Goal: Task Accomplishment & Management: Use online tool/utility

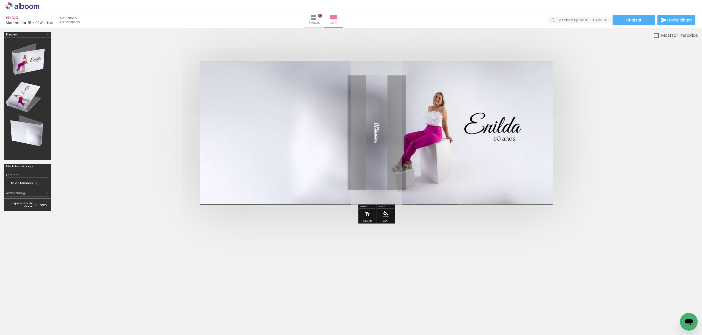
scroll to position [0, 1471]
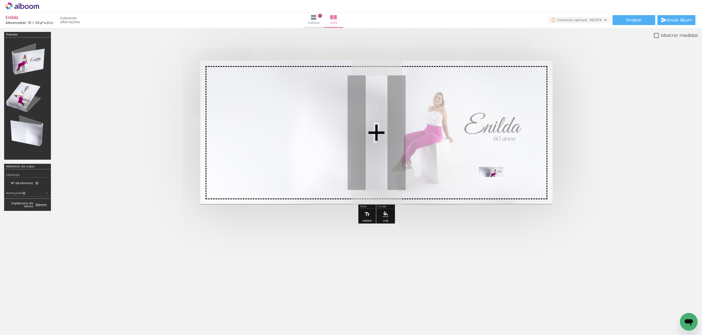
drag, startPoint x: 674, startPoint y: 313, endPoint x: 494, endPoint y: 182, distance: 223.4
click at [494, 182] on quentale-workspace at bounding box center [351, 167] width 702 height 335
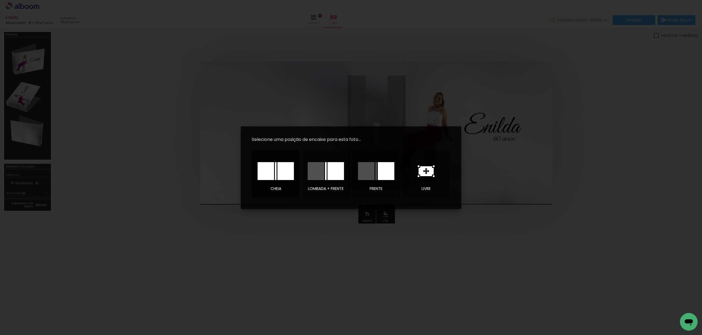
click at [286, 177] on div at bounding box center [285, 171] width 17 height 18
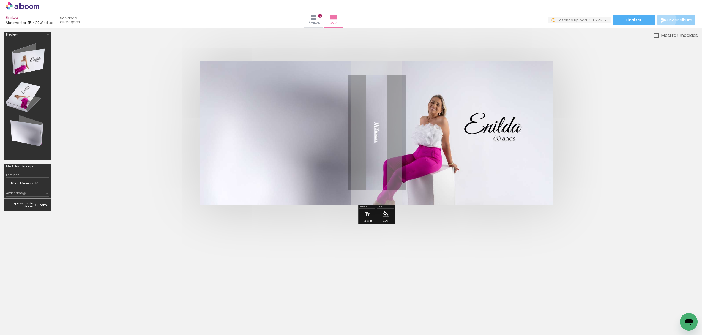
click at [663, 20] on iron-icon at bounding box center [664, 20] width 7 height 7
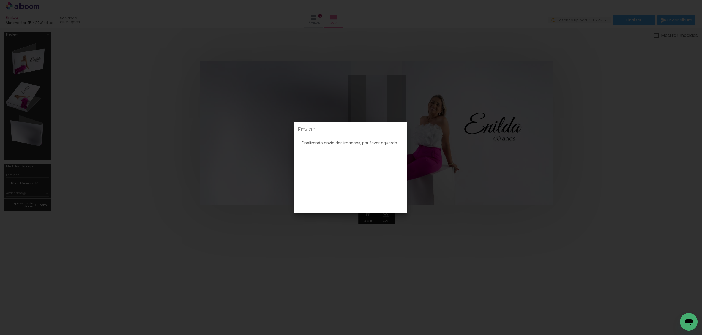
click at [431, 123] on iron-overlay-backdrop at bounding box center [351, 167] width 702 height 335
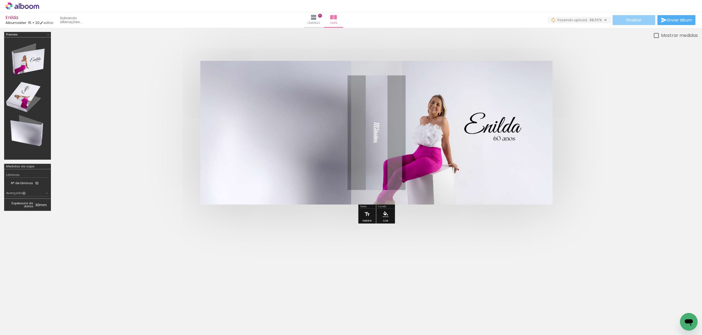
click at [626, 20] on span "Finalizar" at bounding box center [633, 20] width 15 height 4
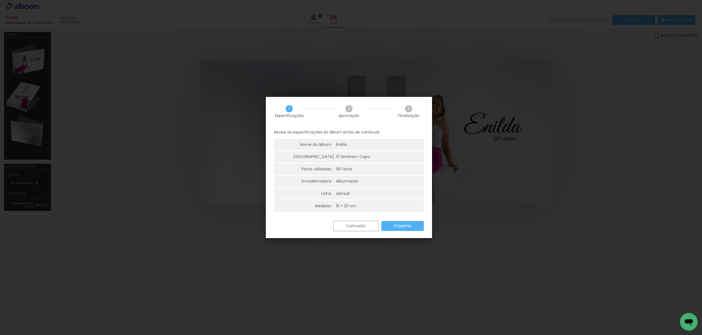
click at [0, 0] on slot "Próximo" at bounding box center [0, 0] width 0 height 0
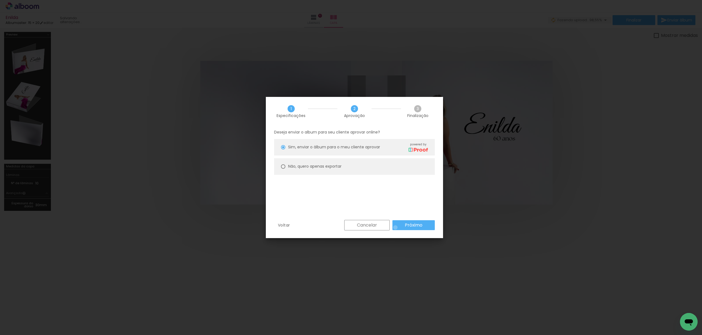
click at [395, 227] on paper-button "Próximo" at bounding box center [413, 225] width 42 height 10
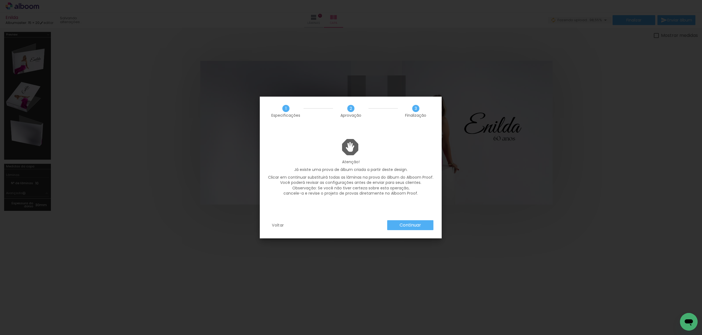
click at [396, 227] on paper-button "Continuar" at bounding box center [410, 225] width 46 height 10
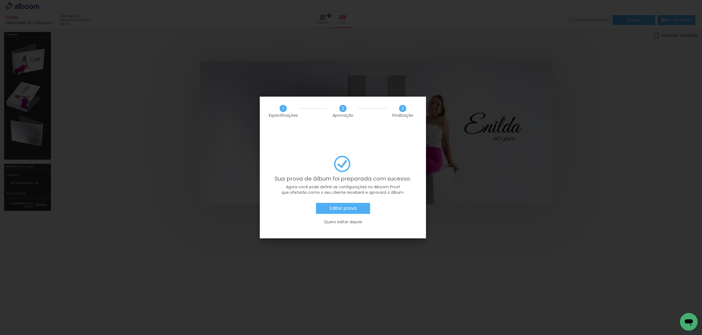
click at [0, 0] on slot "Editar prova" at bounding box center [0, 0] width 0 height 0
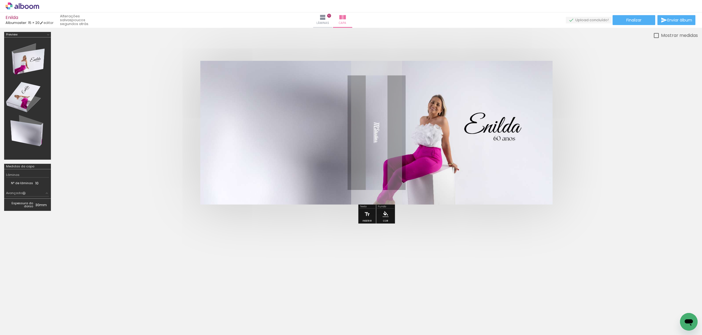
scroll to position [0, 1471]
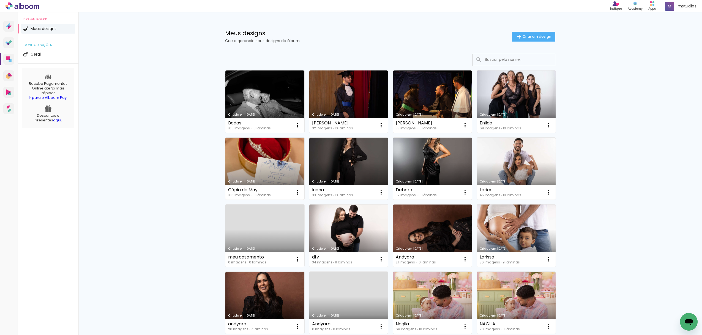
click at [268, 171] on link "Criado em [DATE]" at bounding box center [264, 169] width 79 height 62
click at [292, 190] on paper-icon-button at bounding box center [297, 192] width 11 height 11
click at [284, 215] on span "Fazer uma cópia" at bounding box center [274, 216] width 32 height 4
type input "Cópia de Cópia de May"
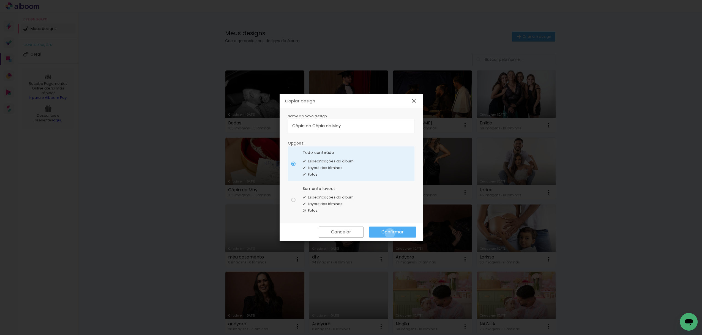
click at [0, 0] on slot "Confirmar" at bounding box center [0, 0] width 0 height 0
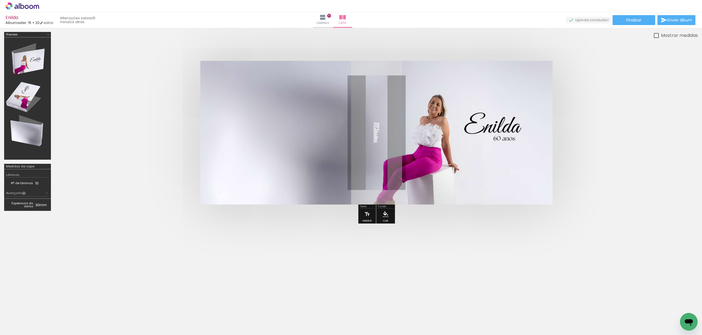
scroll to position [0, 1471]
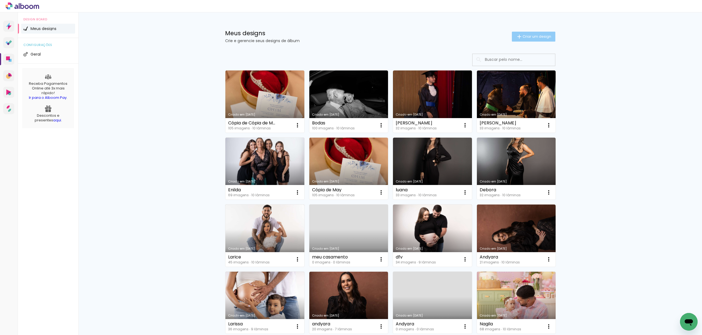
click at [528, 37] on span "Criar um design" at bounding box center [537, 37] width 29 height 4
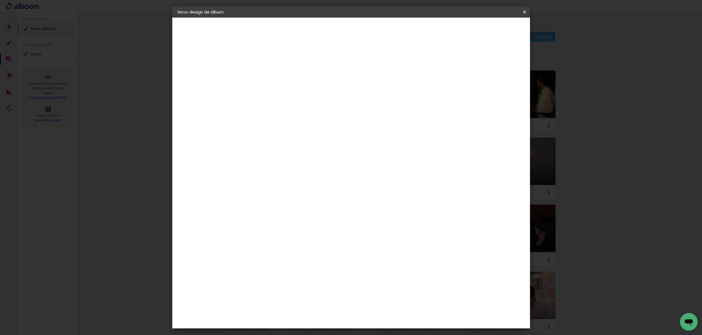
click at [268, 78] on input at bounding box center [268, 74] width 0 height 9
type input "Melissa"
type paper-input "Melissa"
click at [0, 0] on slot "Avançar" at bounding box center [0, 0] width 0 height 0
click at [0, 0] on slot "Tamanho Livre" at bounding box center [0, 0] width 0 height 0
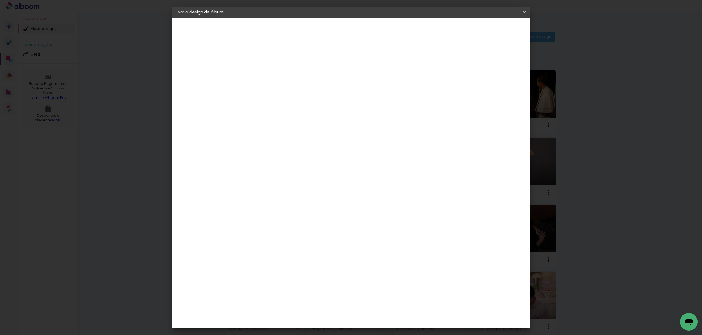
click at [0, 0] on slot "Avançar" at bounding box center [0, 0] width 0 height 0
click at [330, 84] on span "30" at bounding box center [327, 86] width 9 height 8
drag, startPoint x: 322, startPoint y: 86, endPoint x: 359, endPoint y: 85, distance: 37.2
click at [359, 85] on div "30 cm" at bounding box center [331, 86] width 108 height 14
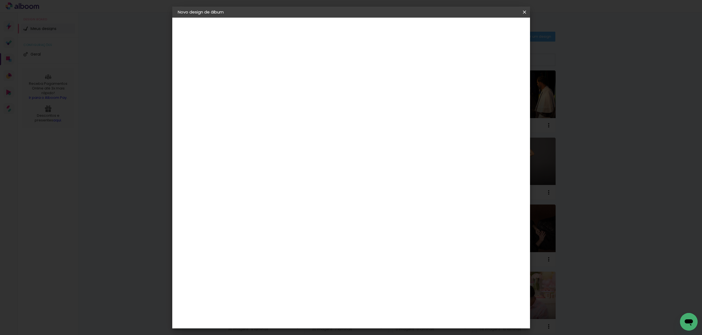
click at [326, 87] on span "30" at bounding box center [327, 86] width 9 height 8
drag, startPoint x: 330, startPoint y: 84, endPoint x: 308, endPoint y: 89, distance: 22.7
click at [308, 89] on div "30 cm" at bounding box center [331, 86] width 108 height 14
drag, startPoint x: 280, startPoint y: 85, endPoint x: 275, endPoint y: 84, distance: 4.8
click at [280, 84] on div "30 cm" at bounding box center [331, 86] width 108 height 14
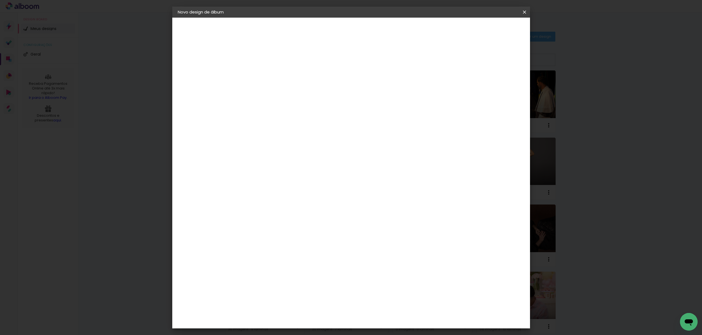
click at [208, 70] on div "Tamanho livre" at bounding box center [198, 68] width 19 height 8
click at [208, 56] on div "2. Especificações" at bounding box center [208, 56] width 60 height 7
click at [0, 0] on slot "Tamanho Livre" at bounding box center [0, 0] width 0 height 0
click at [0, 0] on slot "Avançar" at bounding box center [0, 0] width 0 height 0
click at [248, 153] on input "30" at bounding box center [250, 156] width 14 height 8
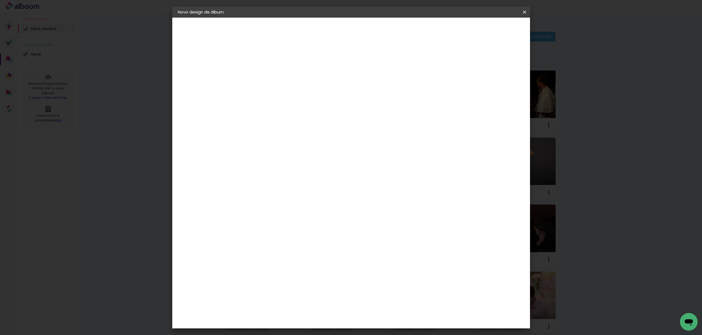
drag, startPoint x: 248, startPoint y: 155, endPoint x: 272, endPoint y: 154, distance: 24.5
click at [272, 114] on div "30 cm cm cm mm A maioria das encadernadoras sugere 5mm de sangria." at bounding box center [374, 92] width 260 height 44
type input "15"
type paper-input "15"
drag, startPoint x: 384, startPoint y: 176, endPoint x: 414, endPoint y: 171, distance: 30.1
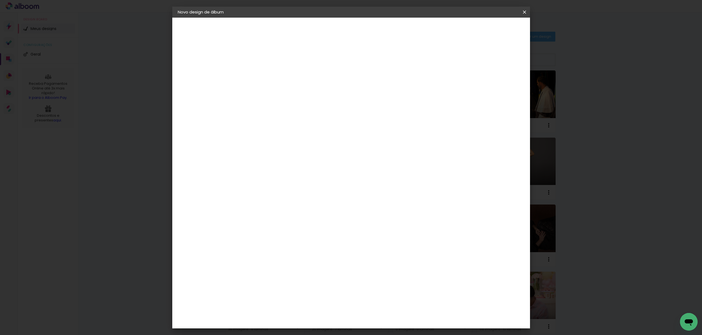
click at [414, 171] on div "cm" at bounding box center [385, 175] width 216 height 19
type input "2"
type input "42"
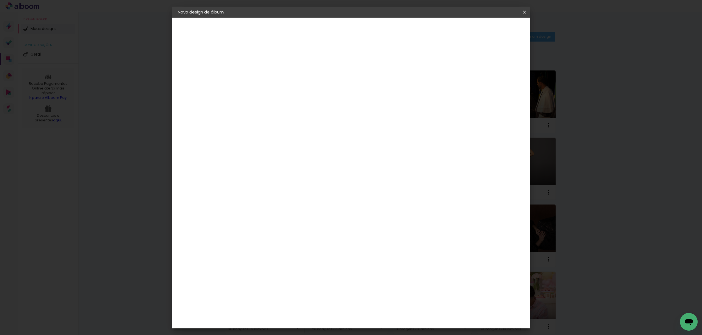
type paper-input "42"
click at [496, 32] on paper-button "Iniciar design" at bounding box center [478, 28] width 36 height 9
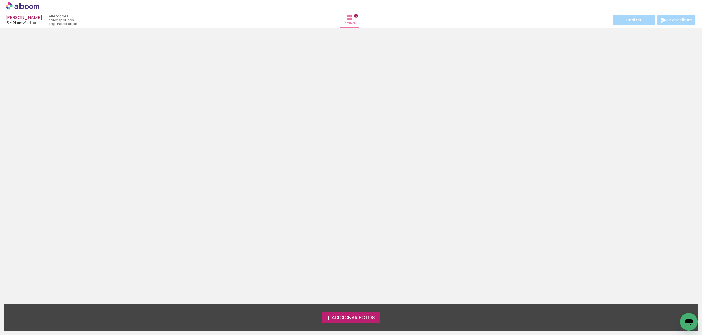
click at [360, 16] on div "Lâminas 0" at bounding box center [350, 19] width 20 height 15
drag, startPoint x: 379, startPoint y: 16, endPoint x: 357, endPoint y: 18, distance: 22.7
click at [360, 16] on div "Lâminas 0" at bounding box center [350, 19] width 20 height 15
click at [356, 18] on paper-button "Lâminas 0" at bounding box center [349, 19] width 19 height 15
click at [32, 24] on link "editar" at bounding box center [30, 22] width 14 height 5
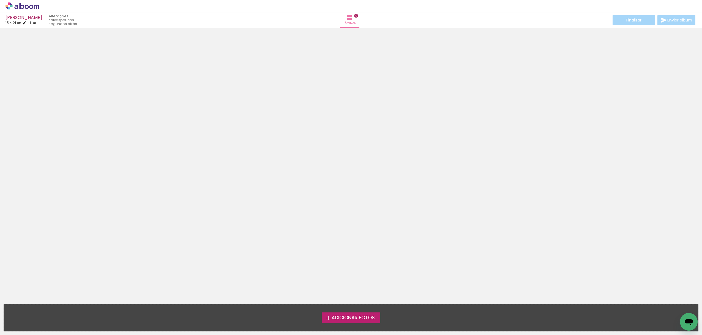
type input "15"
type input "42"
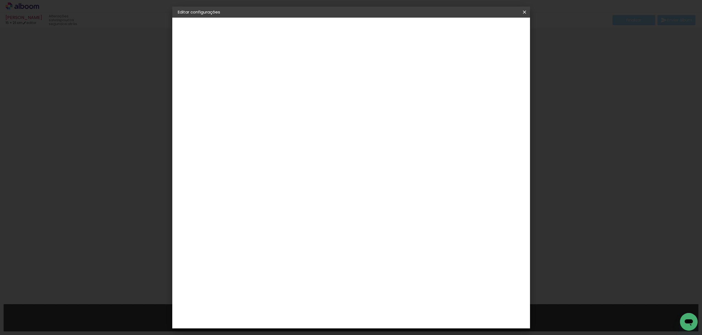
click at [454, 24] on header "Tamanho livre Defina a largura, altura e sangria das lâminas. Voltar Salvar con…" at bounding box center [374, 32] width 260 height 28
click at [0, 0] on slot "Voltar" at bounding box center [0, 0] width 0 height 0
click at [296, 173] on paper-item "Albumaster" at bounding box center [281, 171] width 59 height 12
click at [0, 0] on slot "Avançar" at bounding box center [0, 0] width 0 height 0
click at [305, 118] on span "15 × 20" at bounding box center [292, 123] width 26 height 11
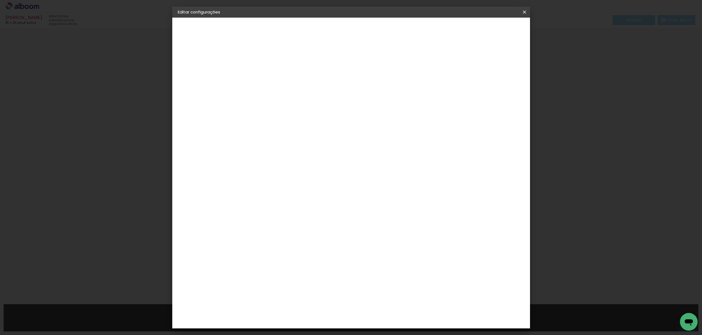
click at [0, 0] on slot "Avançar" at bounding box center [0, 0] width 0 height 0
click at [490, 31] on span "Salvar configurações" at bounding box center [469, 29] width 41 height 4
click at [486, 30] on span "Salvar configurações" at bounding box center [469, 29] width 41 height 4
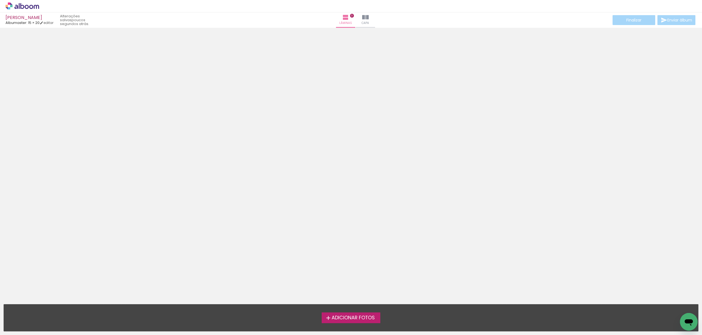
click at [350, 315] on span "Adicionar Fotos" at bounding box center [353, 317] width 43 height 5
click at [0, 0] on input "file" at bounding box center [0, 0] width 0 height 0
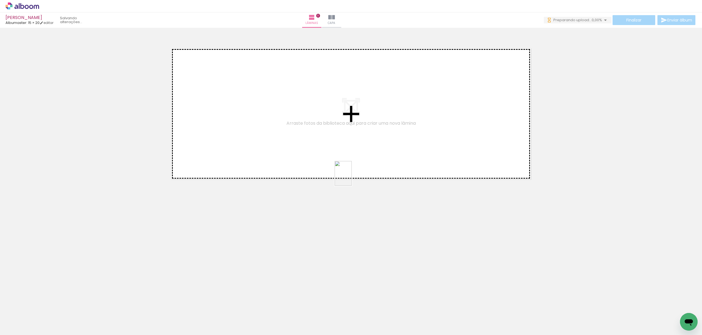
drag, startPoint x: 365, startPoint y: 319, endPoint x: 351, endPoint y: 177, distance: 141.9
click at [351, 177] on quentale-workspace at bounding box center [351, 167] width 702 height 335
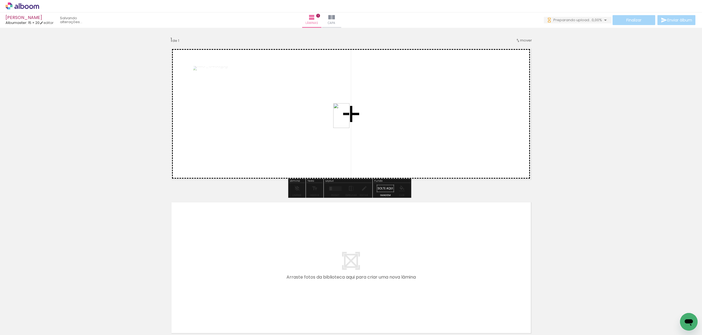
drag, startPoint x: 400, startPoint y: 319, endPoint x: 412, endPoint y: 196, distance: 123.3
click at [350, 120] on quentale-workspace at bounding box center [351, 167] width 702 height 335
drag, startPoint x: 424, startPoint y: 317, endPoint x: 349, endPoint y: 294, distance: 77.9
click at [423, 118] on quentale-workspace at bounding box center [351, 167] width 702 height 335
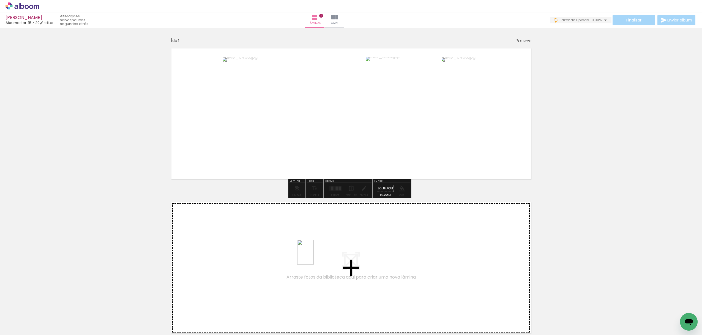
drag, startPoint x: 330, startPoint y: 318, endPoint x: 314, endPoint y: 256, distance: 64.1
click at [314, 256] on quentale-workspace at bounding box center [351, 167] width 702 height 335
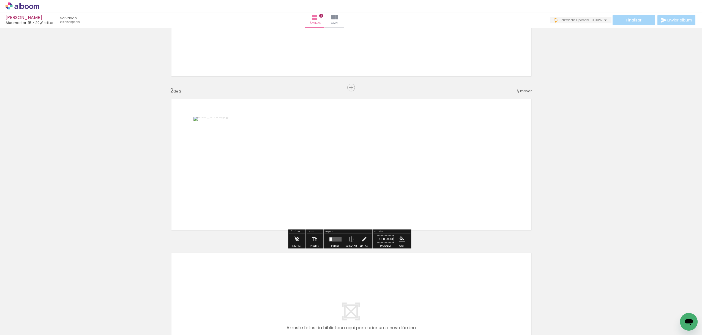
scroll to position [103, 0]
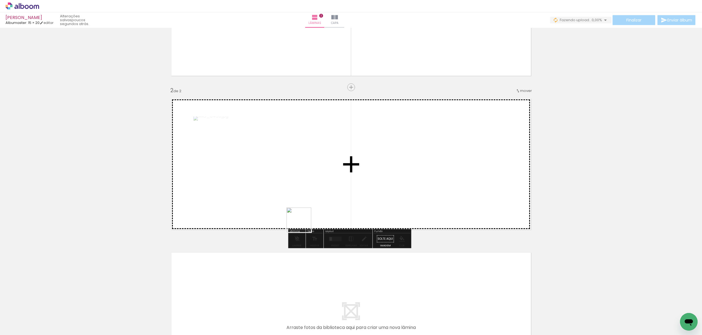
drag, startPoint x: 273, startPoint y: 322, endPoint x: 283, endPoint y: 253, distance: 70.1
click at [309, 206] on quentale-workspace at bounding box center [351, 167] width 702 height 335
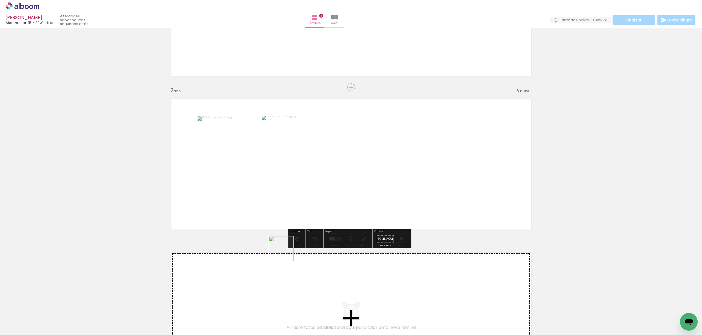
drag, startPoint x: 209, startPoint y: 324, endPoint x: 338, endPoint y: 244, distance: 151.6
click at [352, 212] on quentale-workspace at bounding box center [351, 167] width 702 height 335
drag, startPoint x: 248, startPoint y: 318, endPoint x: 243, endPoint y: 275, distance: 42.9
click at [243, 275] on quentale-workspace at bounding box center [351, 167] width 702 height 335
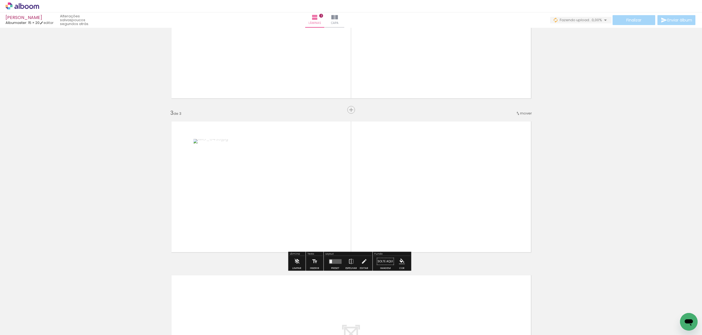
scroll to position [257, 0]
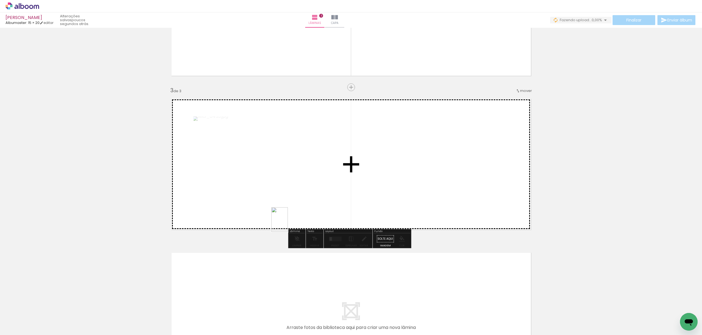
drag, startPoint x: 189, startPoint y: 322, endPoint x: 231, endPoint y: 266, distance: 69.8
click at [289, 223] on quentale-workspace at bounding box center [351, 167] width 702 height 335
drag, startPoint x: 158, startPoint y: 316, endPoint x: 299, endPoint y: 278, distance: 146.8
click at [301, 197] on quentale-workspace at bounding box center [351, 167] width 702 height 335
drag, startPoint x: 302, startPoint y: 317, endPoint x: 329, endPoint y: 193, distance: 126.5
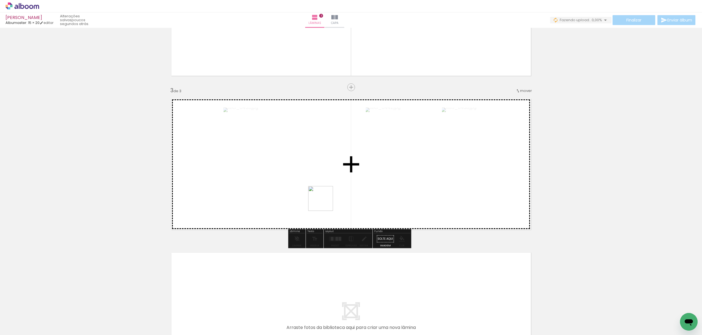
click at [329, 193] on quentale-workspace at bounding box center [351, 167] width 702 height 335
drag, startPoint x: 462, startPoint y: 322, endPoint x: 467, endPoint y: 188, distance: 134.1
click at [467, 188] on quentale-workspace at bounding box center [351, 167] width 702 height 335
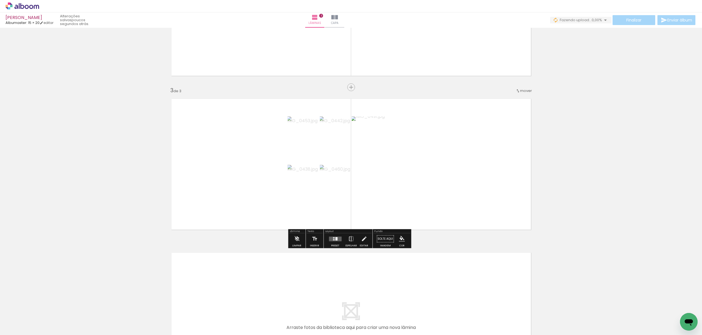
click at [333, 241] on div at bounding box center [335, 238] width 15 height 11
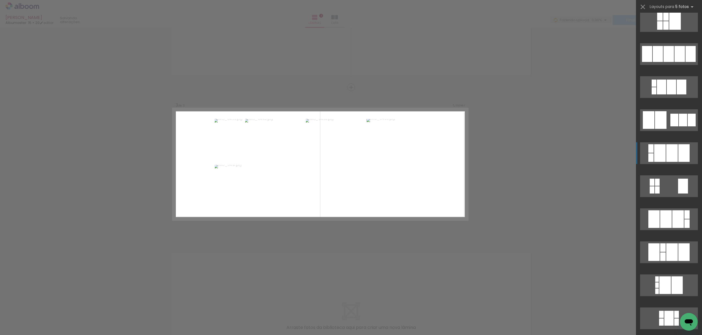
scroll to position [799, 0]
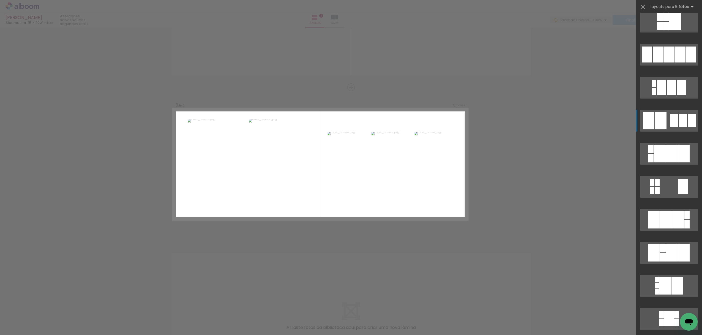
click at [676, 111] on quentale-layouter at bounding box center [669, 121] width 58 height 22
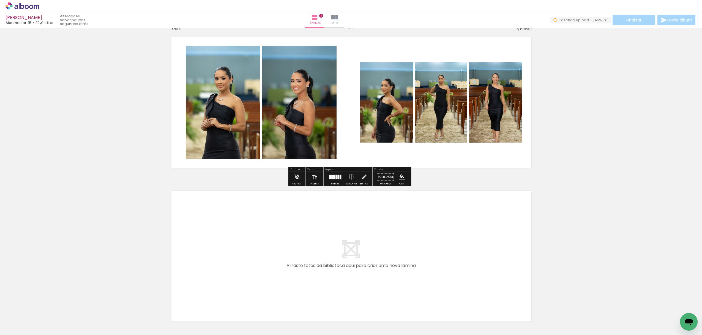
scroll to position [364, 0]
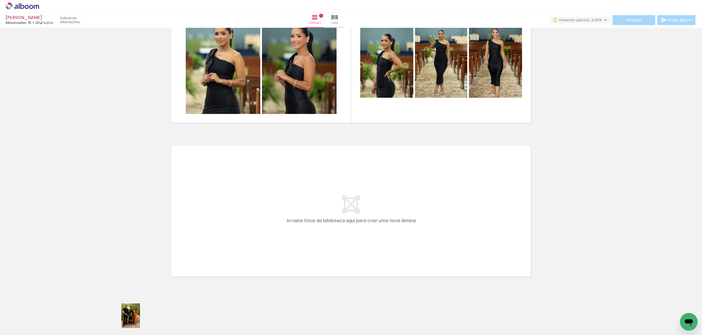
drag, startPoint x: 112, startPoint y: 312, endPoint x: 123, endPoint y: 322, distance: 15.0
click at [0, 0] on slot at bounding box center [0, 0] width 0 height 0
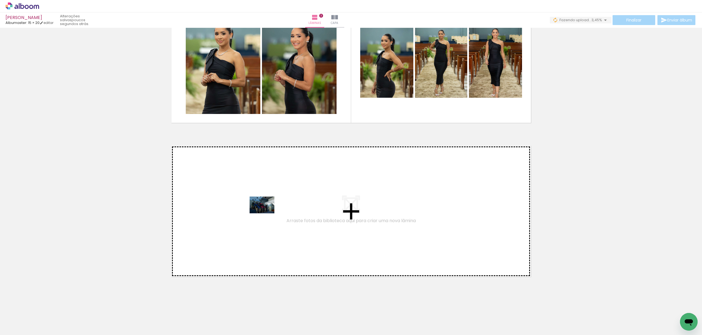
drag, startPoint x: 96, startPoint y: 323, endPoint x: 266, endPoint y: 213, distance: 202.3
click at [266, 213] on quentale-workspace at bounding box center [351, 167] width 702 height 335
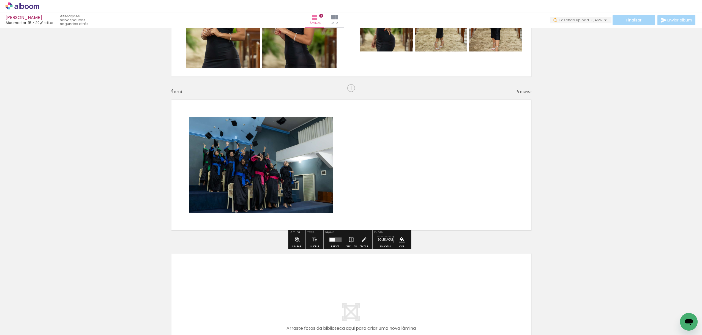
scroll to position [411, 0]
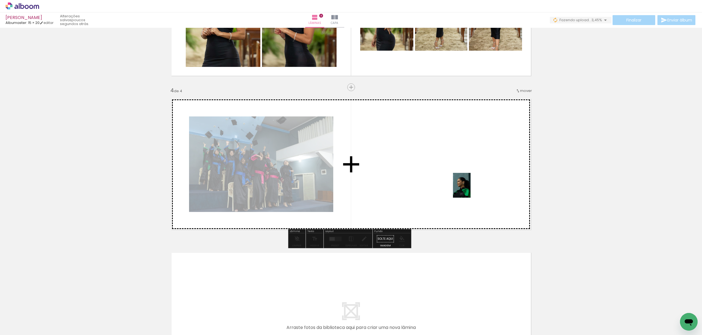
drag, startPoint x: 551, startPoint y: 310, endPoint x: 497, endPoint y: 201, distance: 121.5
click at [471, 189] on quentale-workspace at bounding box center [351, 167] width 702 height 335
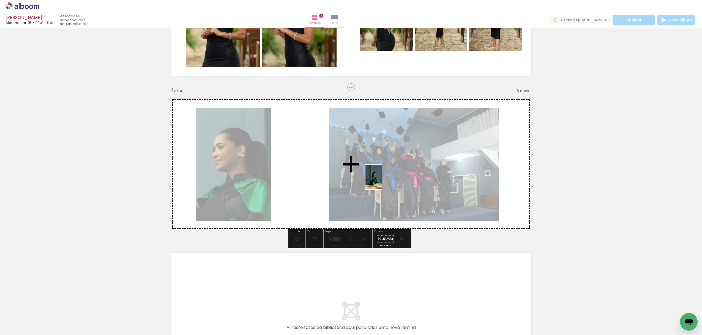
drag, startPoint x: 582, startPoint y: 313, endPoint x: 382, endPoint y: 181, distance: 239.9
click at [382, 181] on quentale-workspace at bounding box center [351, 167] width 702 height 335
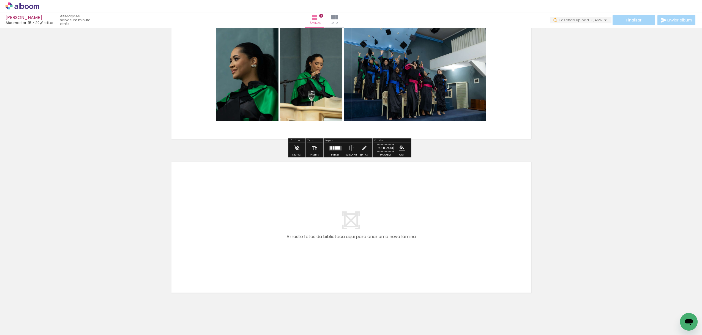
scroll to position [518, 0]
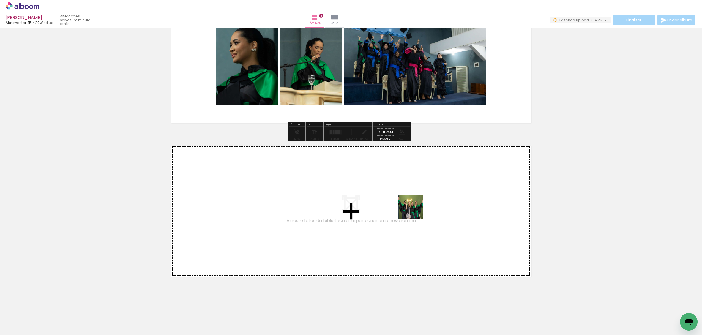
drag, startPoint x: 483, startPoint y: 311, endPoint x: 410, endPoint y: 207, distance: 127.5
click at [410, 207] on quentale-workspace at bounding box center [351, 167] width 702 height 335
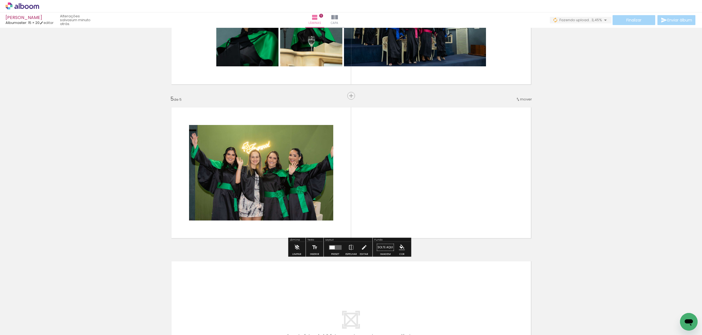
scroll to position [565, 0]
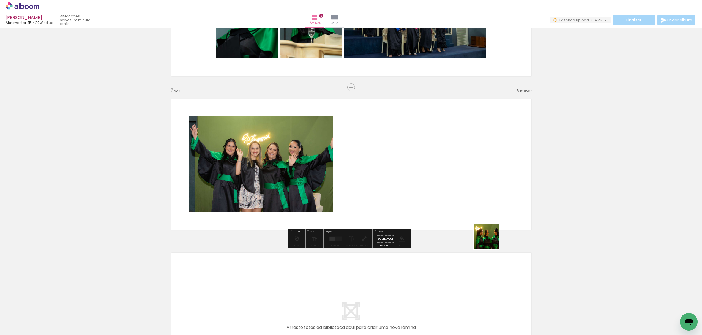
drag, startPoint x: 525, startPoint y: 315, endPoint x: 448, endPoint y: 179, distance: 156.5
click at [448, 179] on quentale-workspace at bounding box center [351, 167] width 702 height 335
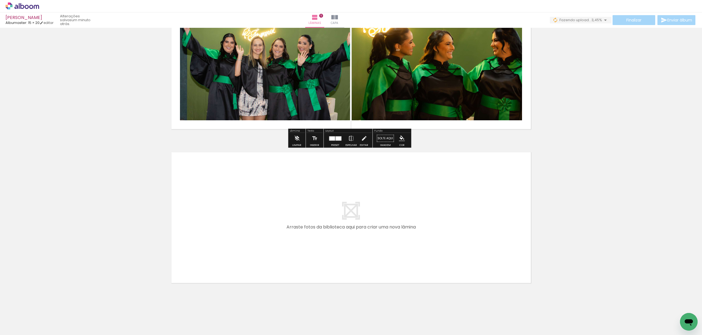
scroll to position [670, 0]
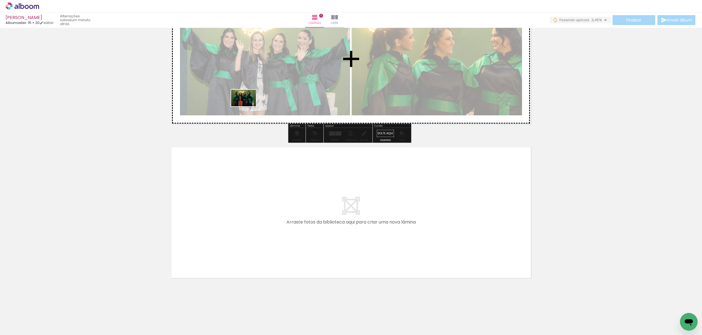
drag, startPoint x: 58, startPoint y: 315, endPoint x: 241, endPoint y: 108, distance: 277.0
click at [248, 105] on quentale-workspace at bounding box center [351, 167] width 702 height 335
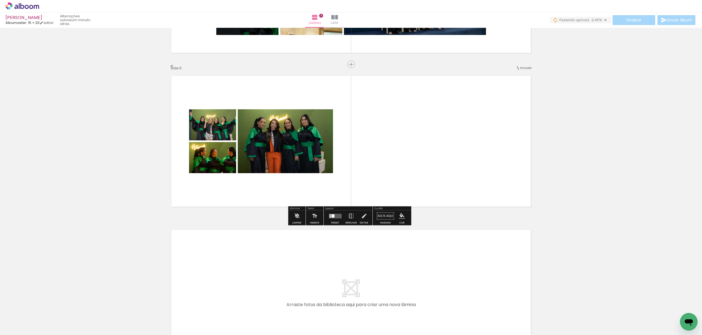
scroll to position [562, 0]
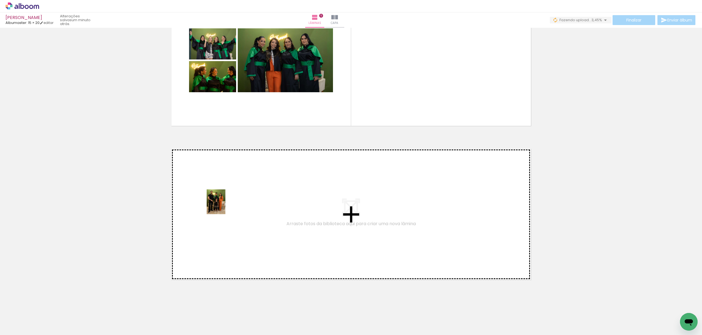
drag, startPoint x: 118, startPoint y: 309, endPoint x: 425, endPoint y: 297, distance: 306.8
click at [224, 206] on quentale-workspace at bounding box center [351, 167] width 702 height 335
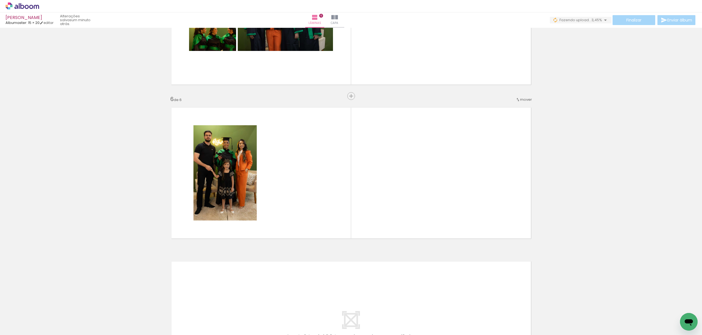
scroll to position [719, 0]
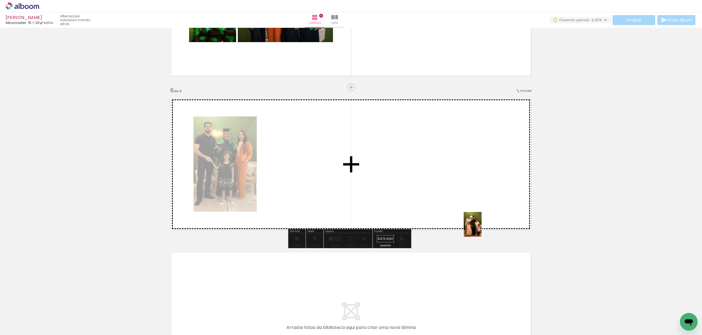
drag, startPoint x: 616, startPoint y: 318, endPoint x: 579, endPoint y: 265, distance: 65.3
click at [436, 203] on quentale-workspace at bounding box center [351, 167] width 702 height 335
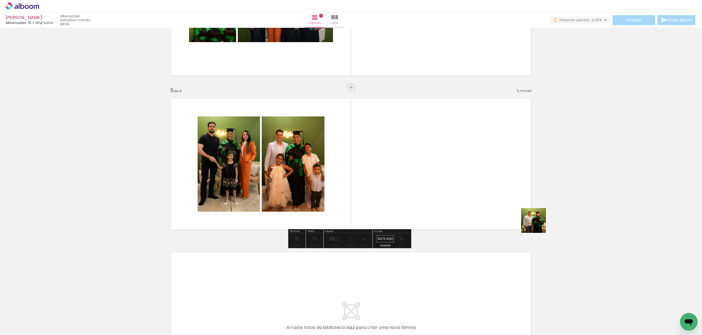
drag, startPoint x: 645, startPoint y: 313, endPoint x: 501, endPoint y: 203, distance: 181.3
click at [501, 203] on quentale-workspace at bounding box center [351, 167] width 702 height 335
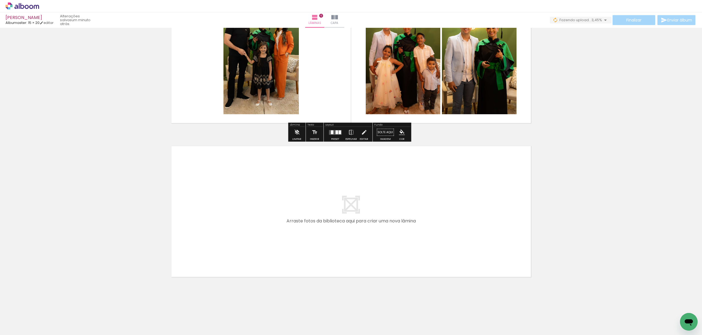
scroll to position [825, 0]
drag, startPoint x: 667, startPoint y: 315, endPoint x: 497, endPoint y: 211, distance: 198.8
click at [497, 211] on quentale-workspace at bounding box center [351, 167] width 702 height 335
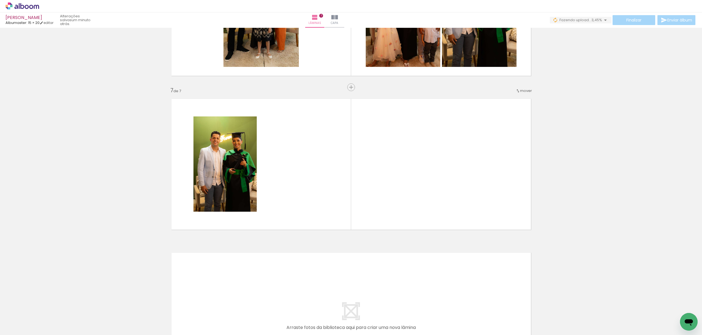
scroll to position [0, 239]
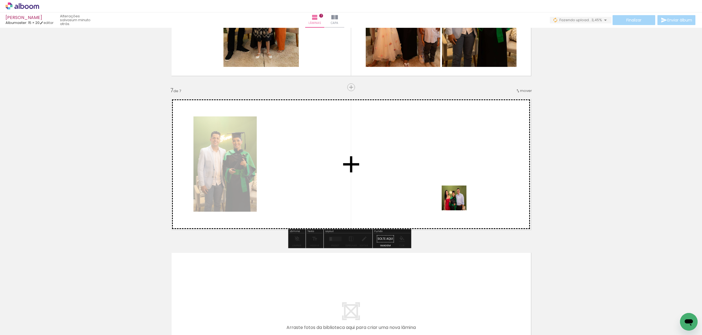
drag, startPoint x: 471, startPoint y: 316, endPoint x: 458, endPoint y: 202, distance: 114.9
click at [458, 202] on quentale-workspace at bounding box center [351, 167] width 702 height 335
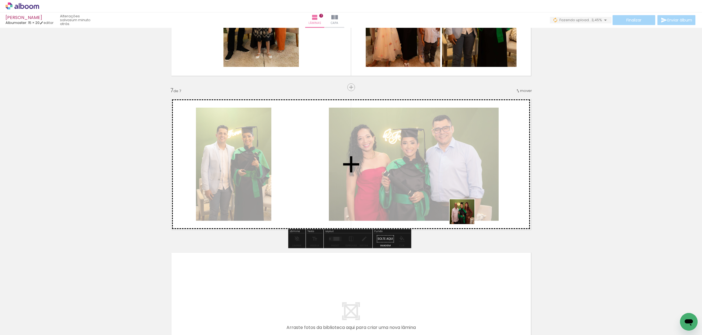
drag, startPoint x: 500, startPoint y: 308, endPoint x: 529, endPoint y: 276, distance: 43.6
click at [460, 197] on quentale-workspace at bounding box center [351, 167] width 702 height 335
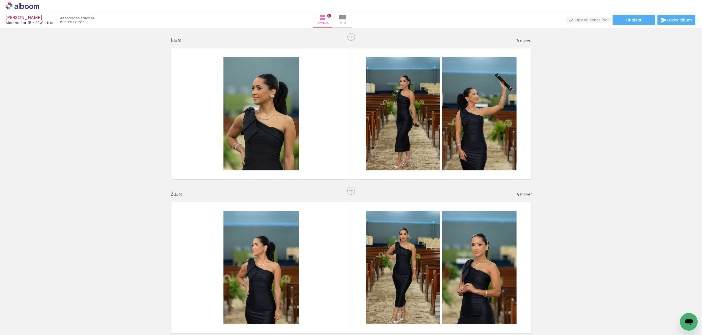
scroll to position [0, 239]
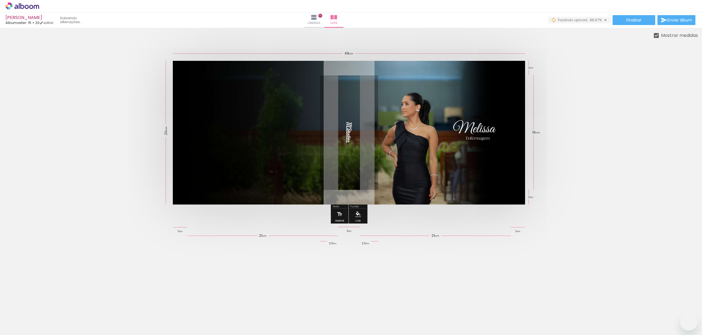
click at [590, 20] on span "96,67%" at bounding box center [596, 19] width 12 height 5
click at [603, 20] on iron-icon at bounding box center [605, 20] width 7 height 7
click at [595, 53] on div at bounding box center [349, 133] width 698 height 188
click at [320, 21] on span "Lâminas" at bounding box center [314, 23] width 13 height 5
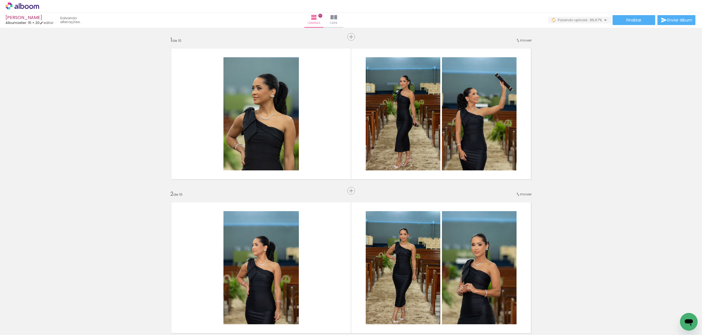
click at [602, 21] on iron-icon at bounding box center [605, 20] width 7 height 7
click at [629, 21] on span "Finalizar" at bounding box center [633, 20] width 15 height 4
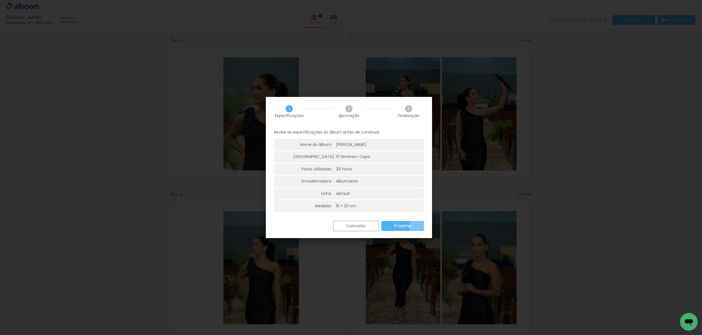
click at [416, 226] on paper-button "Próximo" at bounding box center [402, 226] width 42 height 10
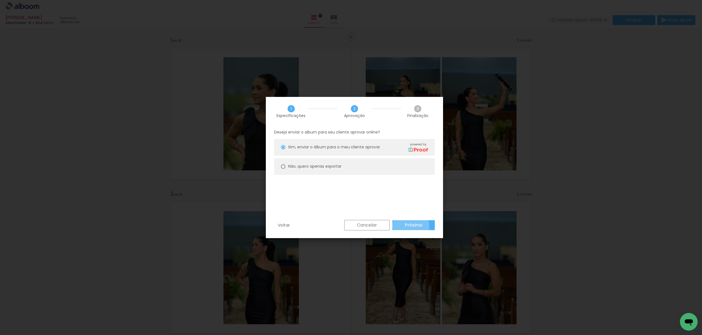
click at [0, 0] on slot "Próximo" at bounding box center [0, 0] width 0 height 0
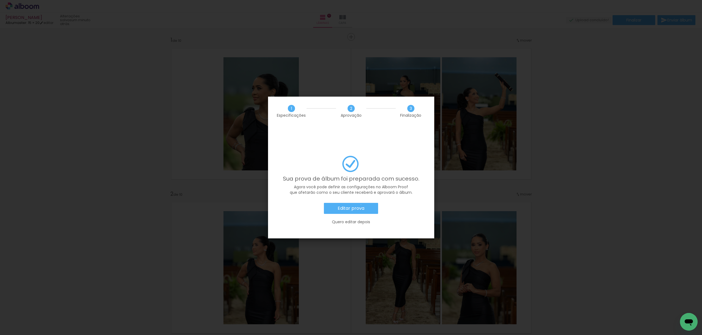
click at [361, 203] on paper-button "Editar prova" at bounding box center [351, 208] width 54 height 11
